Goal: Navigation & Orientation: Go to known website

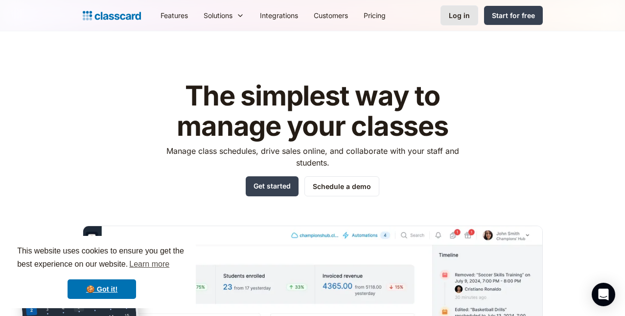
click at [470, 19] on div "Log in" at bounding box center [458, 15] width 21 height 10
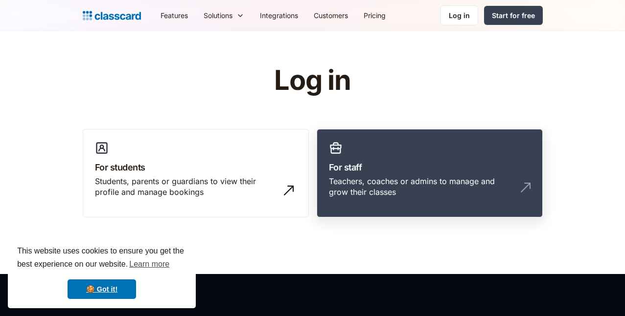
click at [364, 170] on h3 "For staff" at bounding box center [429, 167] width 201 height 13
